Goal: Task Accomplishment & Management: Use online tool/utility

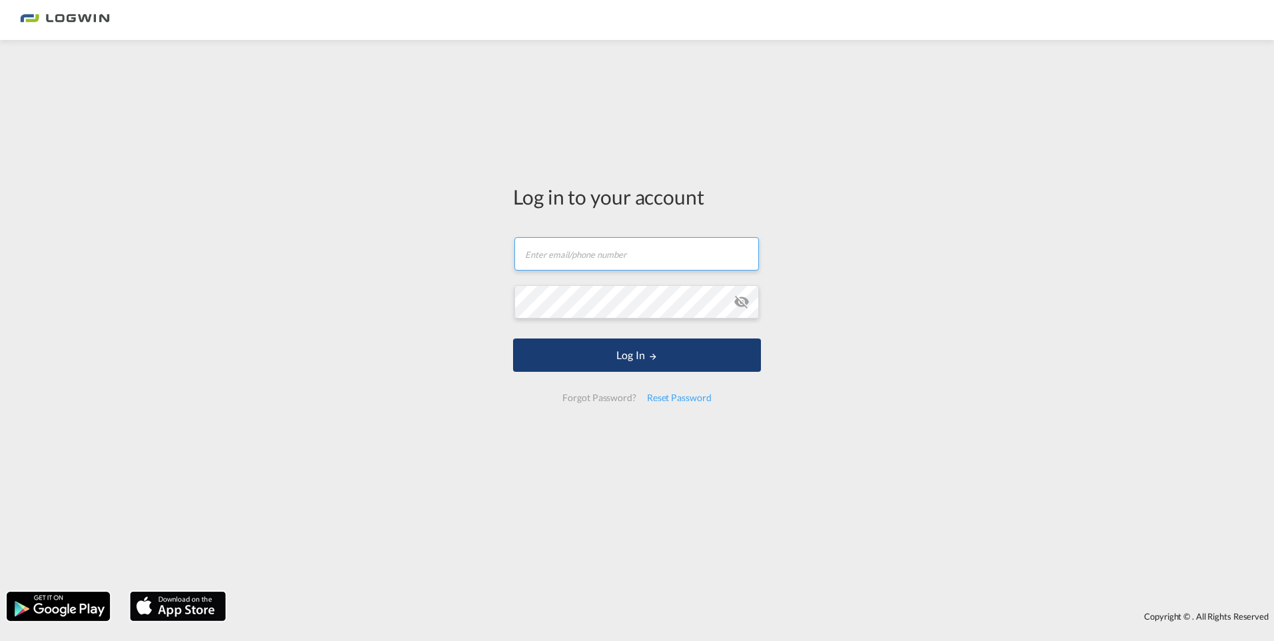
type input "[PERSON_NAME][EMAIL_ADDRESS][PERSON_NAME][DOMAIN_NAME]"
click at [603, 359] on button "Log In" at bounding box center [637, 355] width 248 height 33
